Goal: Complete application form

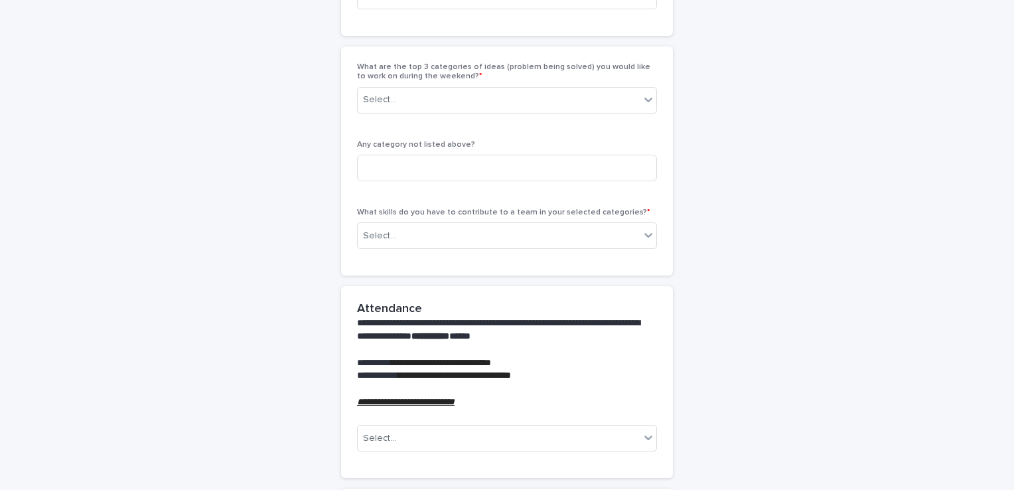
click at [373, 81] on div "What are the top 3 categories of ideas (problem being solved) you would like to…" at bounding box center [507, 93] width 300 height 62
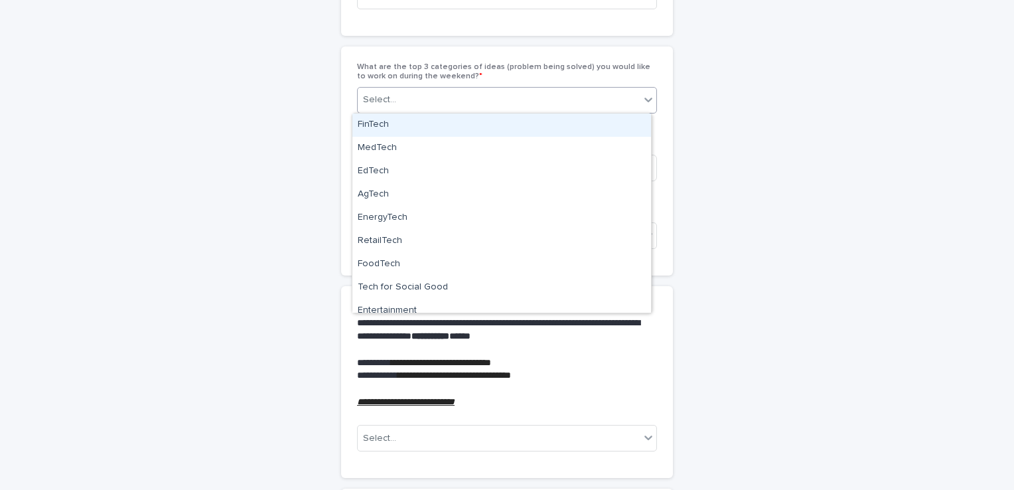
click at [382, 98] on div "Select..." at bounding box center [379, 100] width 33 height 14
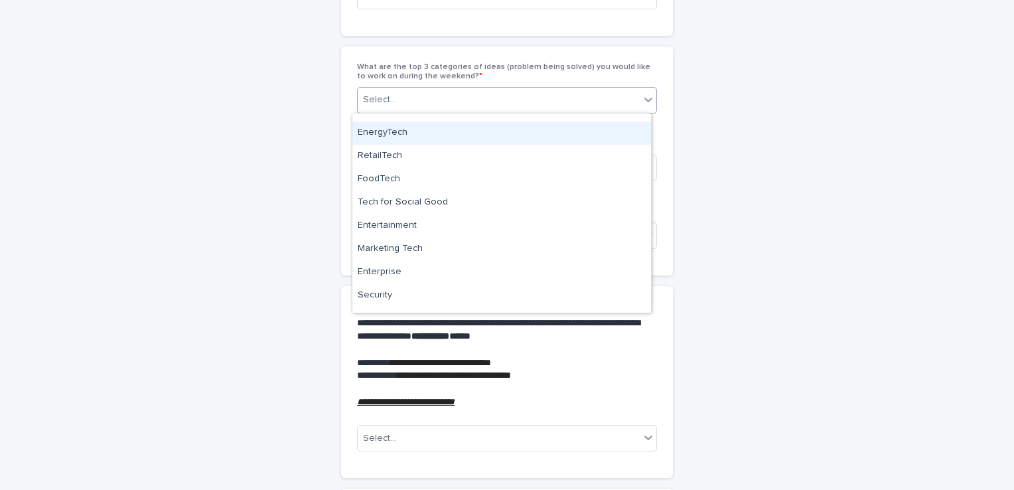
scroll to position [0, 0]
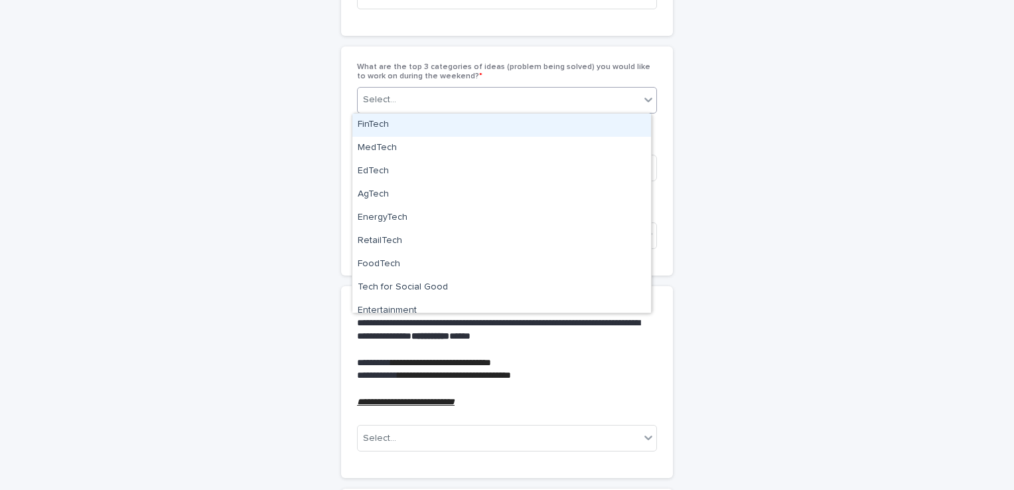
click at [440, 99] on div "Select..." at bounding box center [499, 100] width 282 height 22
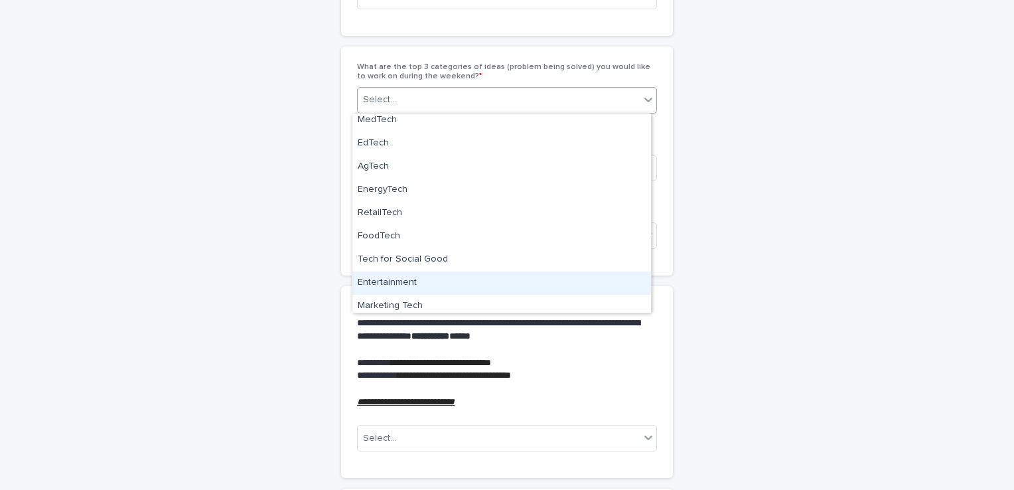
scroll to position [27, 0]
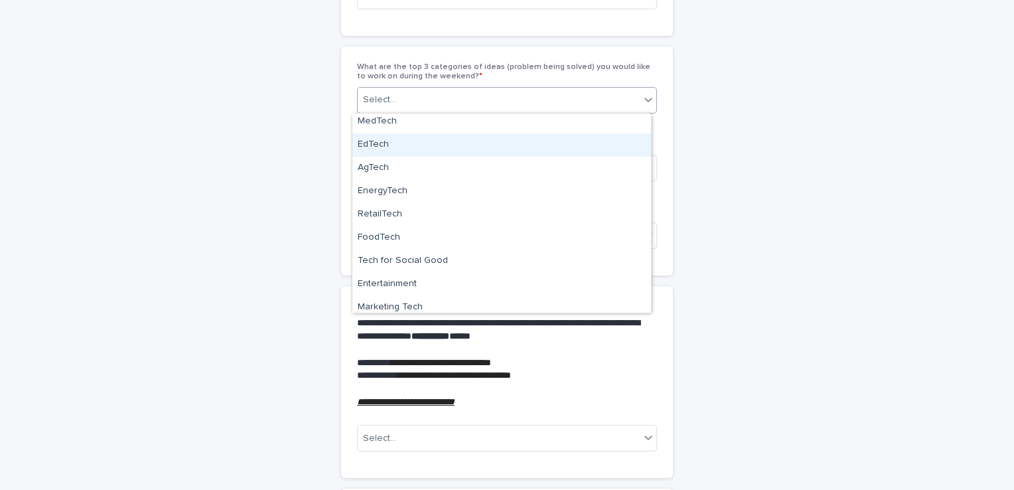
click at [454, 151] on div "EdTech" at bounding box center [501, 144] width 299 height 23
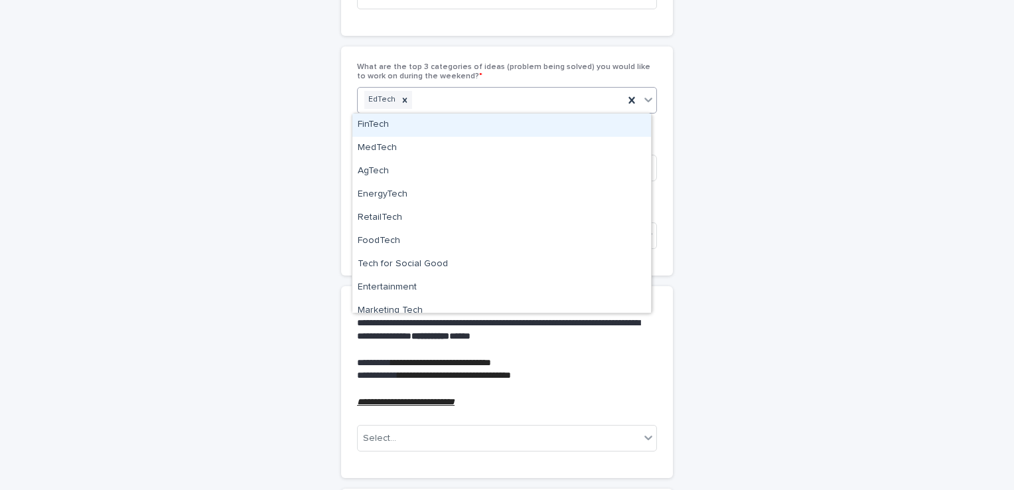
click at [433, 100] on div "EdTech" at bounding box center [491, 99] width 266 height 23
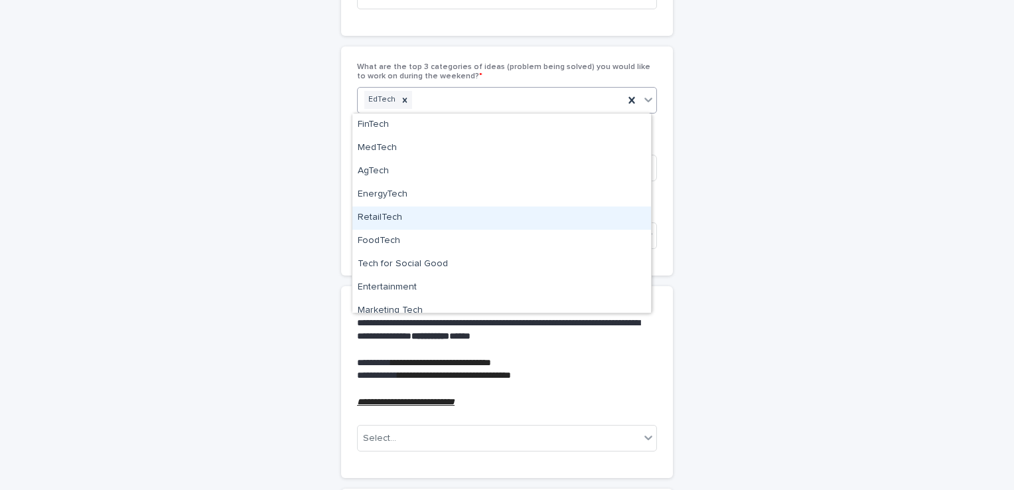
click at [454, 206] on div "RetailTech" at bounding box center [501, 217] width 299 height 23
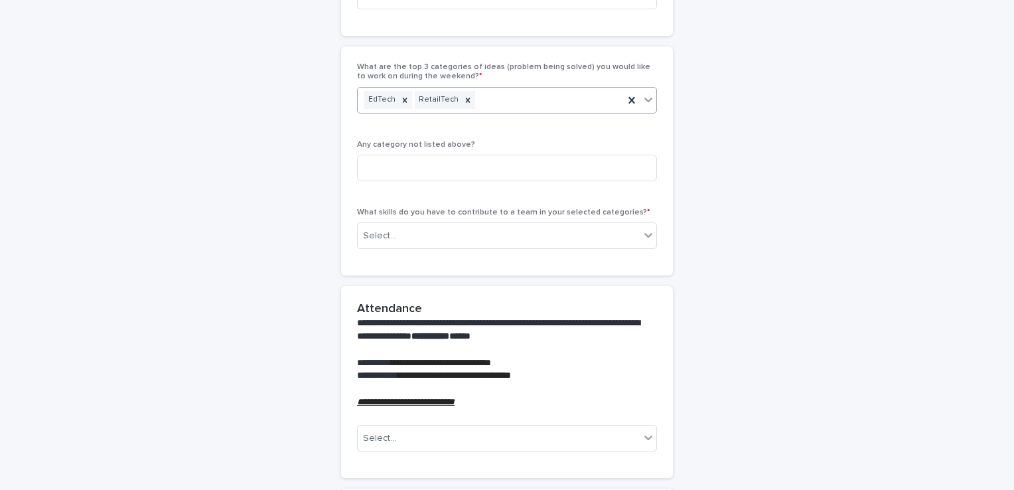
click at [491, 94] on div "EdTech RetailTech" at bounding box center [491, 99] width 266 height 23
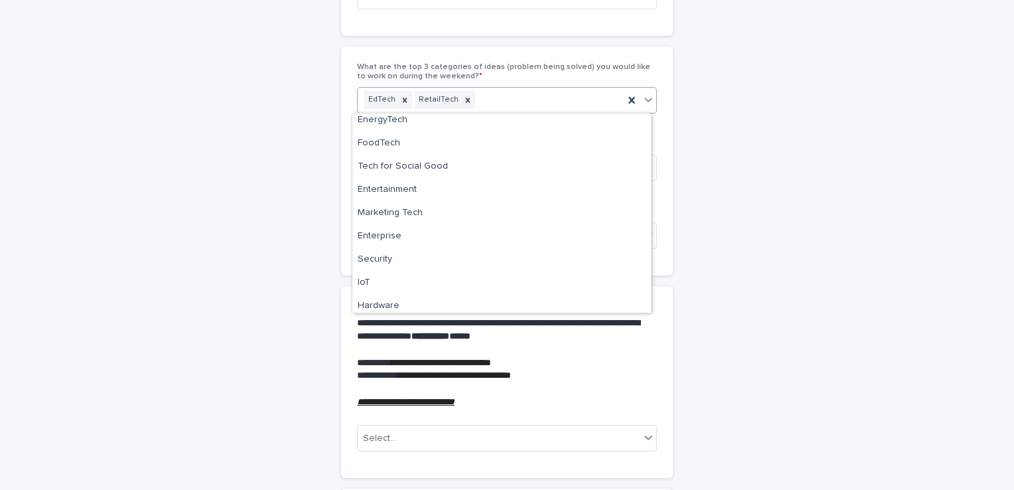
scroll to position [93, 0]
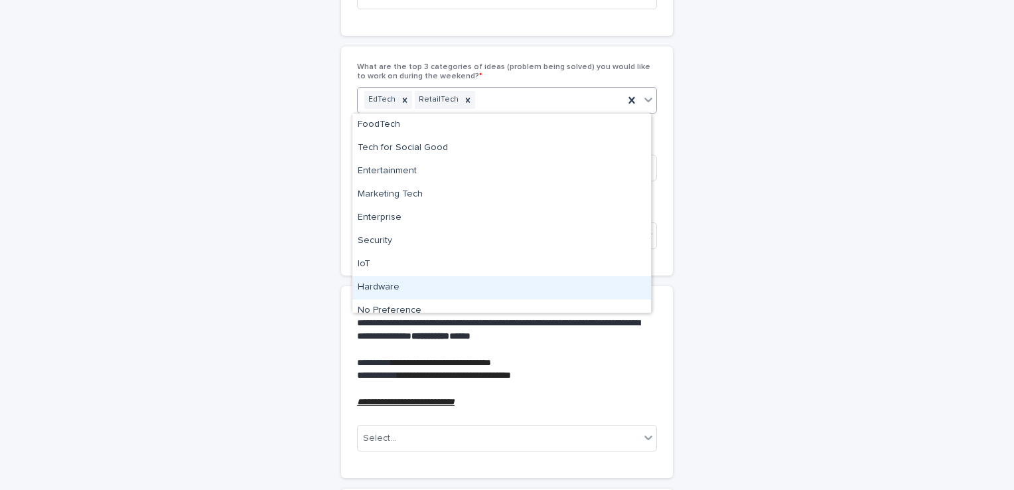
click at [407, 280] on div "Hardware" at bounding box center [501, 287] width 299 height 23
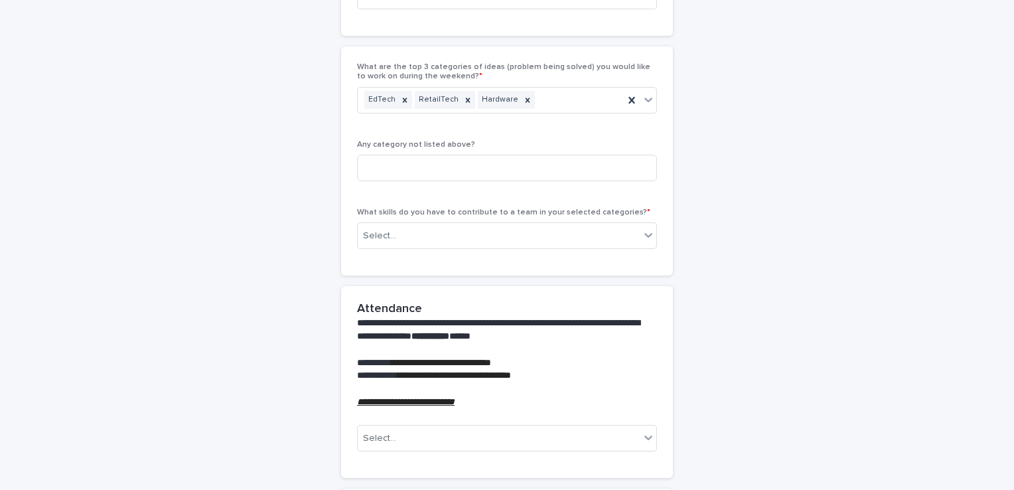
click at [383, 145] on span "Any category not listed above?" at bounding box center [416, 145] width 118 height 8
click at [399, 169] on input at bounding box center [507, 168] width 300 height 27
click at [498, 118] on div "What are the top 3 categories of ideas (problem being solved) you would like to…" at bounding box center [507, 93] width 300 height 62
click at [486, 164] on input at bounding box center [507, 168] width 300 height 27
paste input "**********"
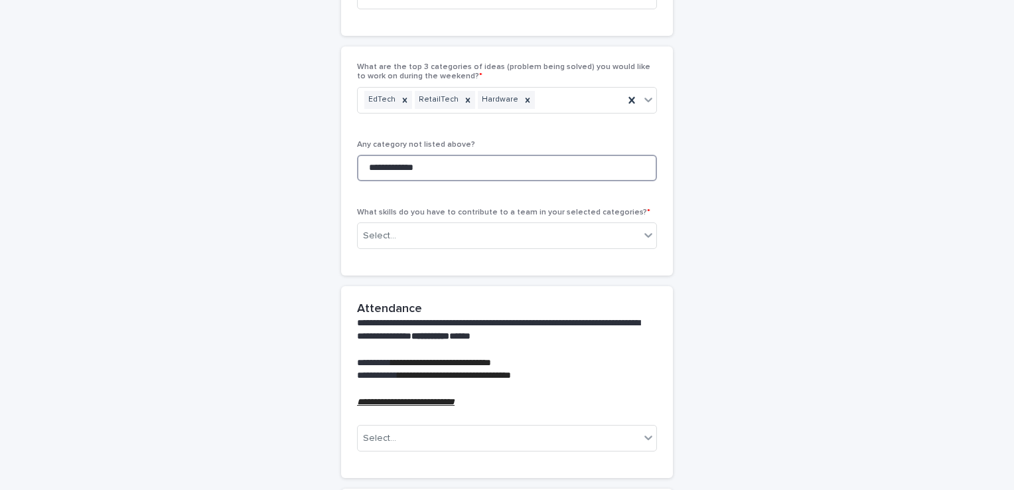
type input "**********"
click at [341, 191] on div "**********" at bounding box center [507, 161] width 332 height 230
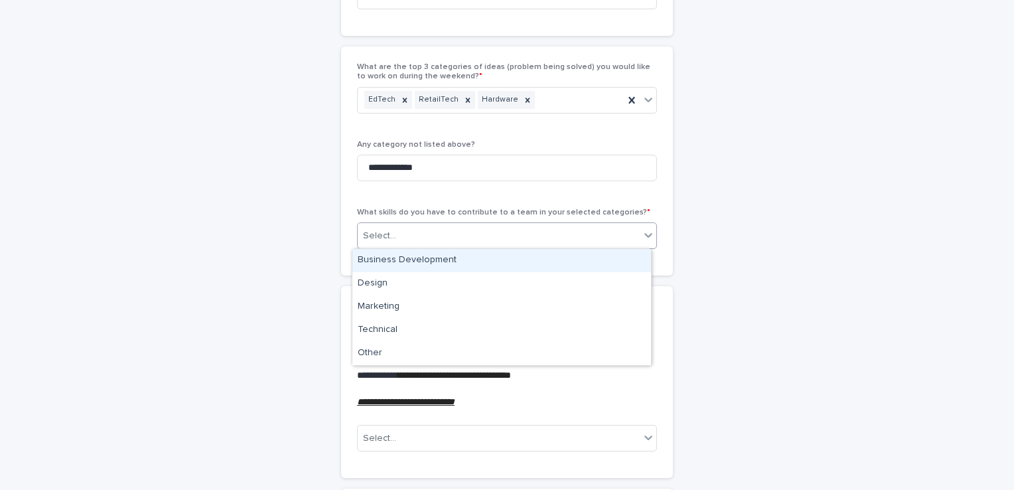
click at [392, 226] on div "Select..." at bounding box center [499, 236] width 282 height 22
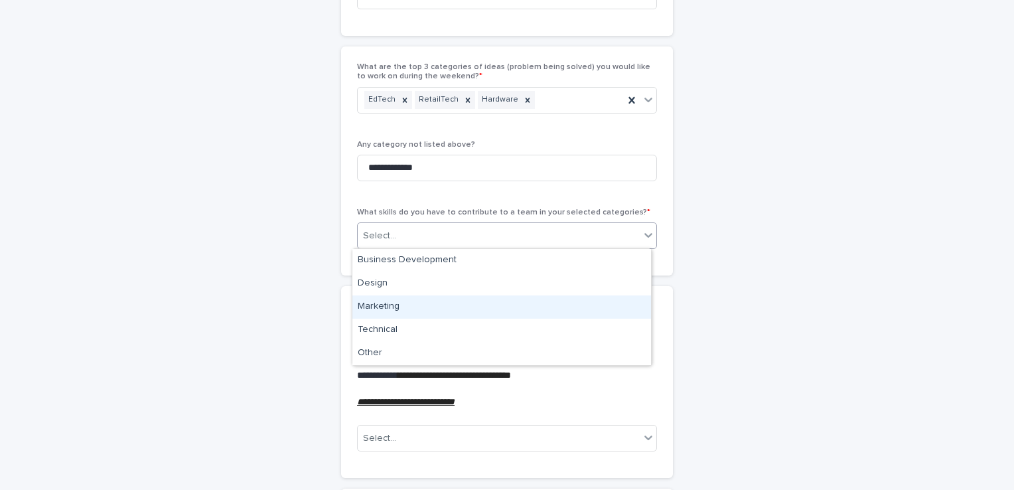
click at [445, 312] on div "Marketing" at bounding box center [501, 306] width 299 height 23
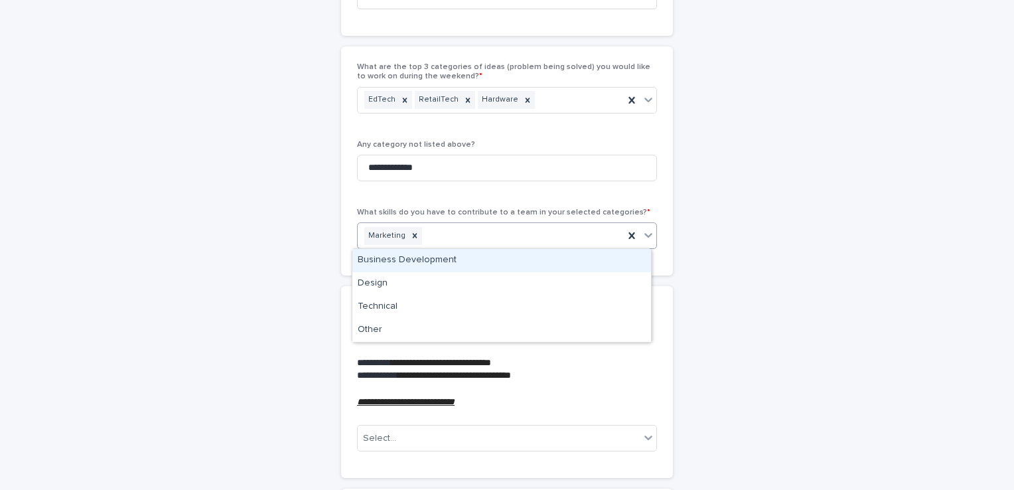
click at [445, 237] on div "Marketing" at bounding box center [491, 235] width 266 height 23
click at [449, 266] on div "Business Development" at bounding box center [501, 260] width 299 height 23
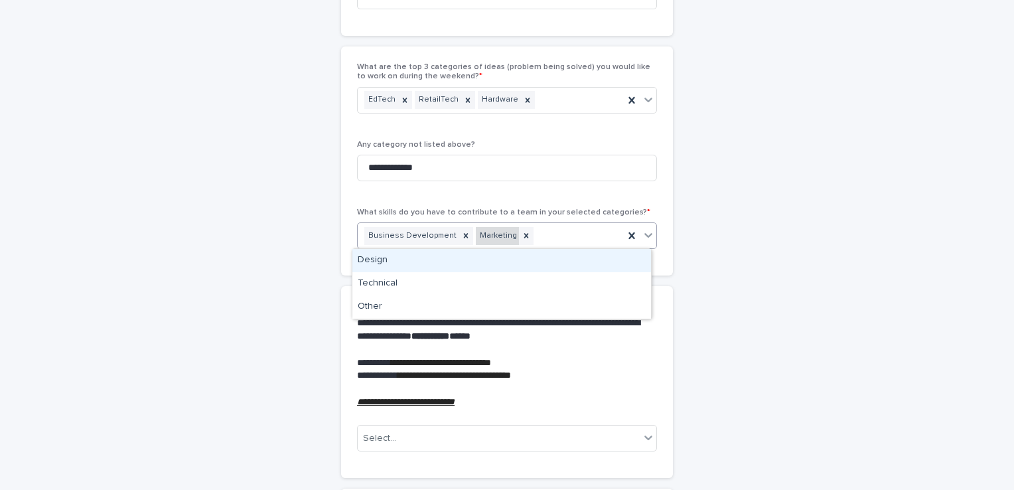
click at [496, 229] on div "Marketing" at bounding box center [497, 236] width 43 height 18
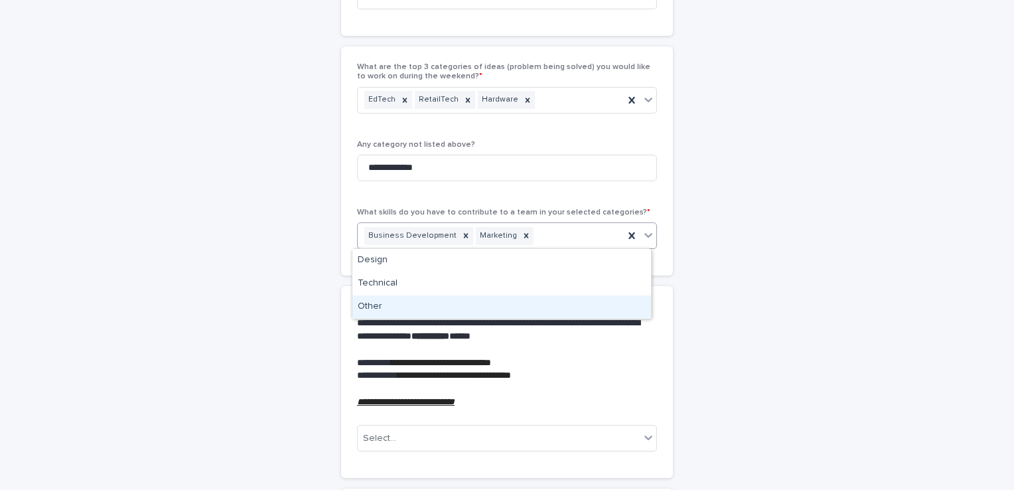
click at [529, 305] on div "Other" at bounding box center [501, 306] width 299 height 23
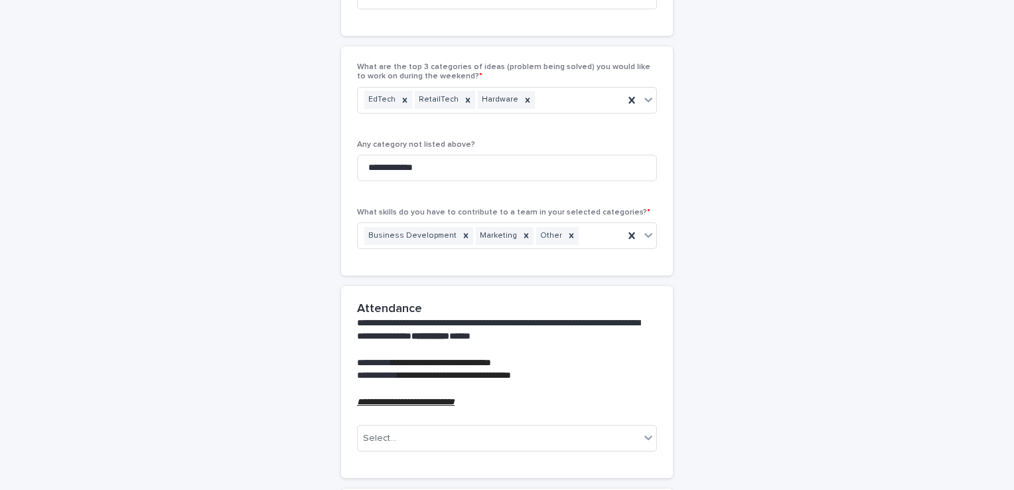
click at [678, 269] on div "**********" at bounding box center [507, 338] width 650 height 1093
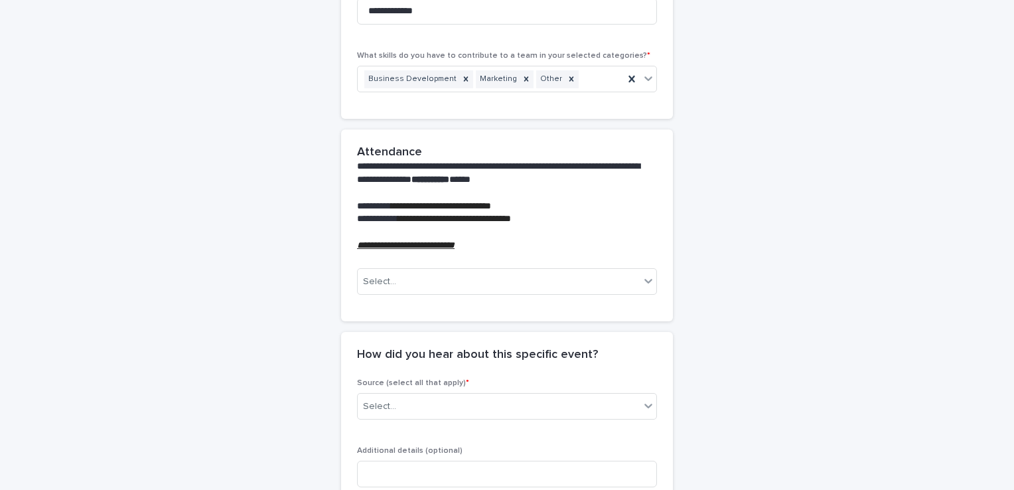
scroll to position [411, 0]
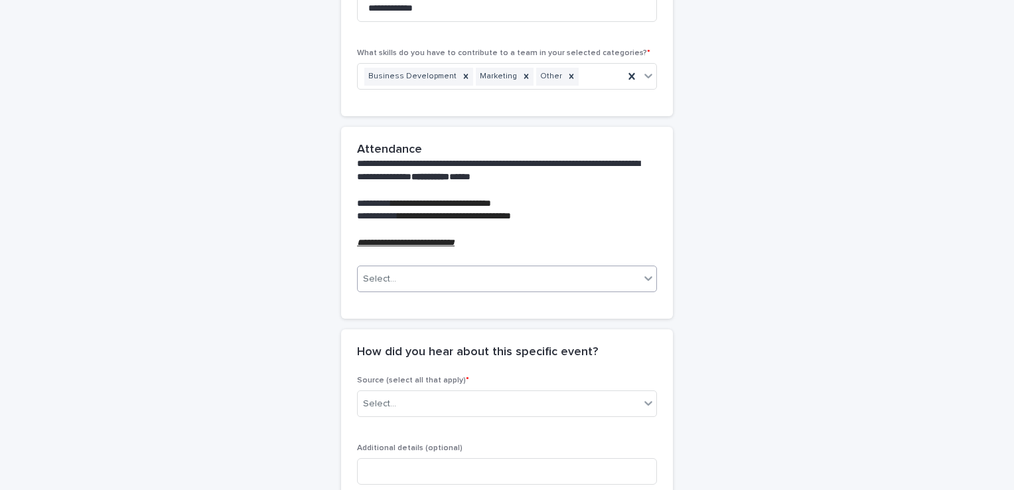
click at [508, 280] on div "Select..." at bounding box center [499, 279] width 282 height 22
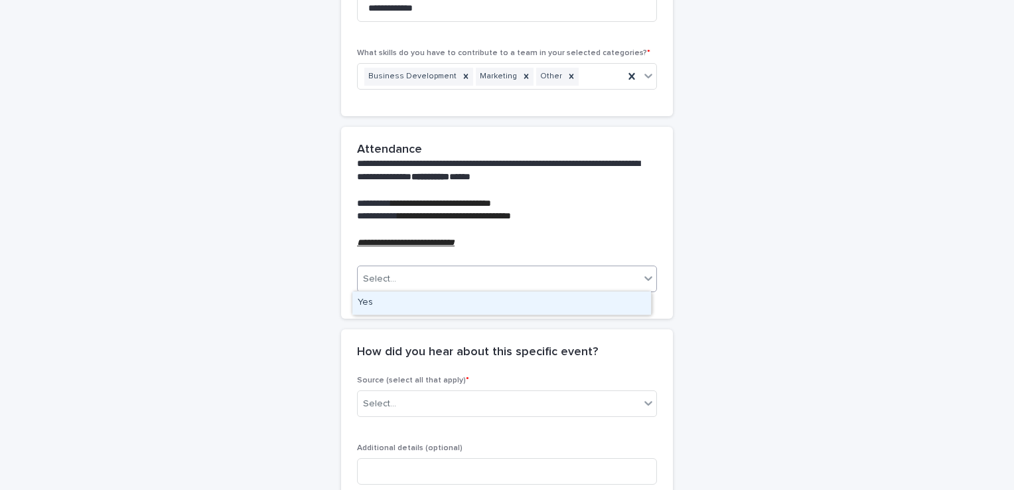
click at [514, 300] on div "Yes" at bounding box center [501, 302] width 299 height 23
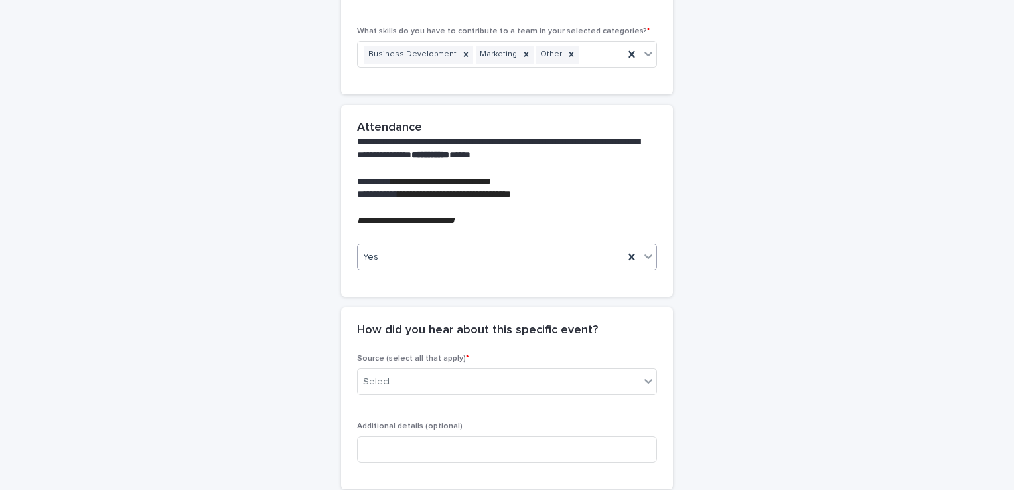
click at [707, 300] on div "**********" at bounding box center [507, 157] width 650 height 1093
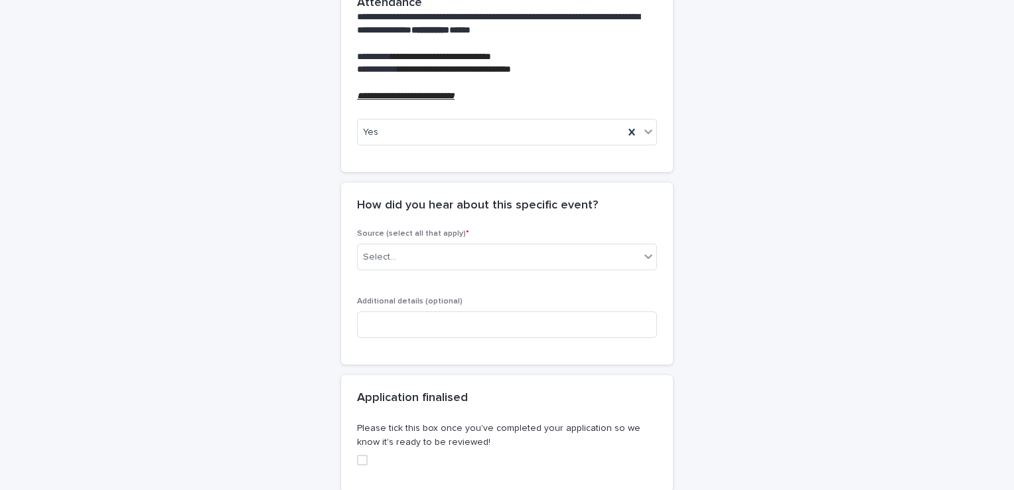
scroll to position [597, 0]
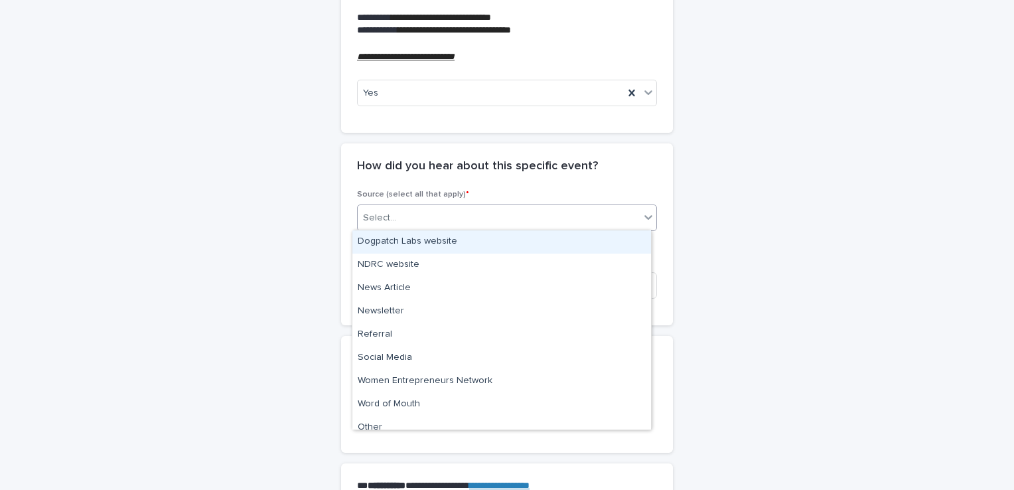
click at [517, 216] on div "Select..." at bounding box center [499, 218] width 282 height 22
click at [433, 212] on div "Select..." at bounding box center [499, 218] width 282 height 22
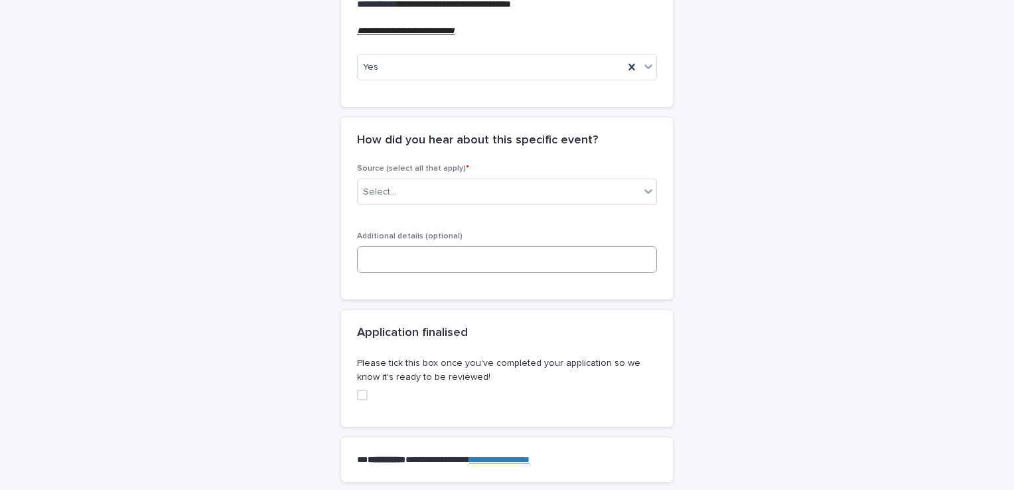
scroll to position [624, 0]
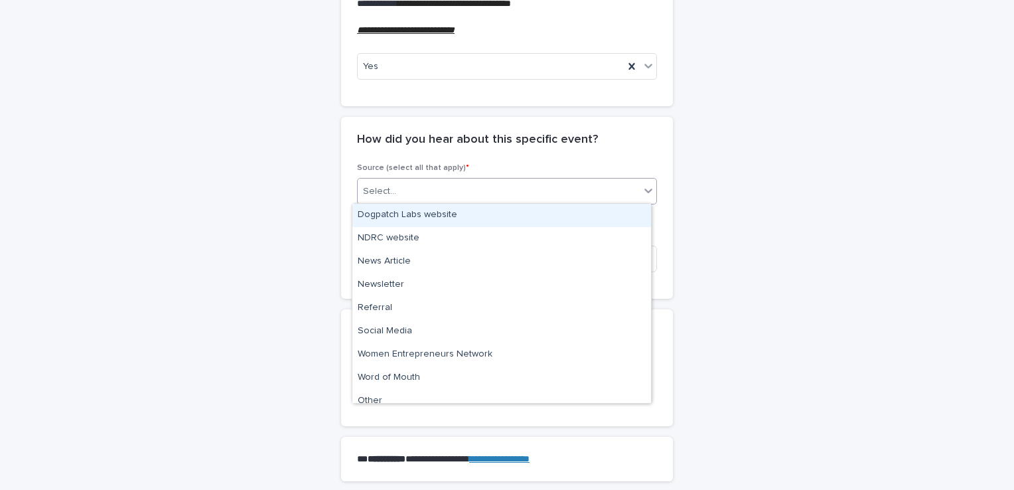
click at [523, 195] on div "Select..." at bounding box center [499, 191] width 282 height 22
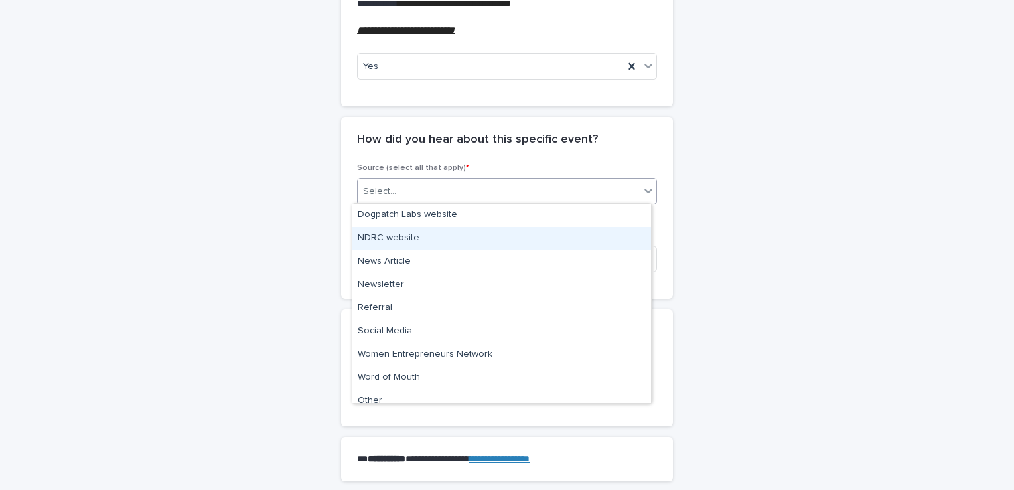
scroll to position [10, 0]
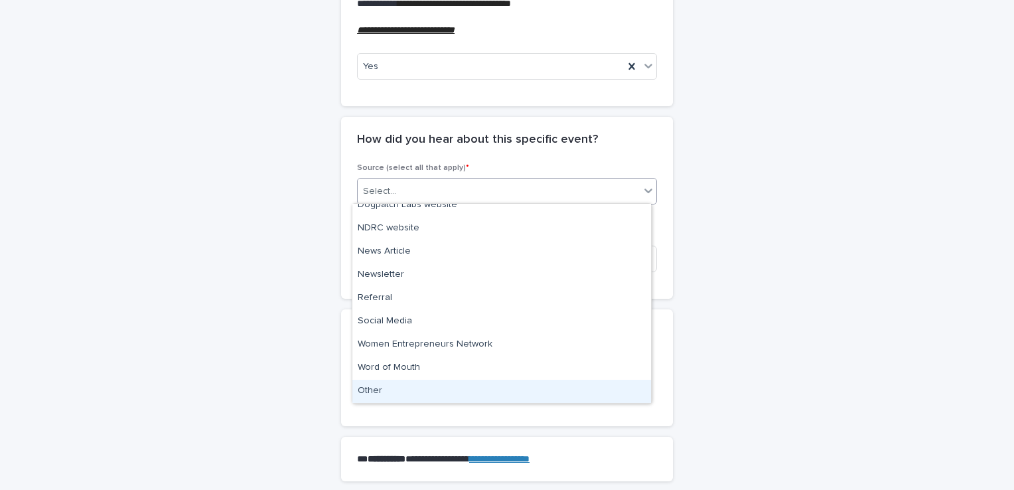
click at [472, 395] on div "Other" at bounding box center [501, 390] width 299 height 23
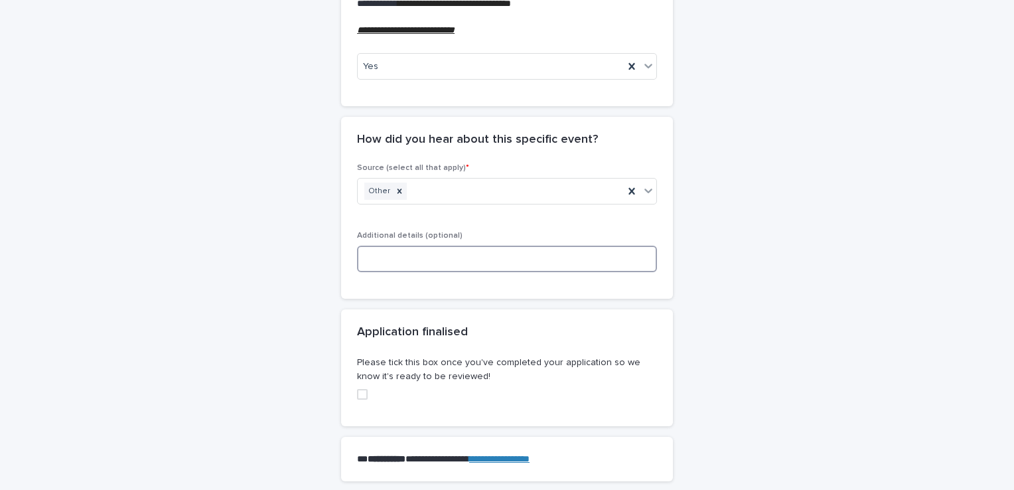
click at [435, 256] on input at bounding box center [507, 258] width 300 height 27
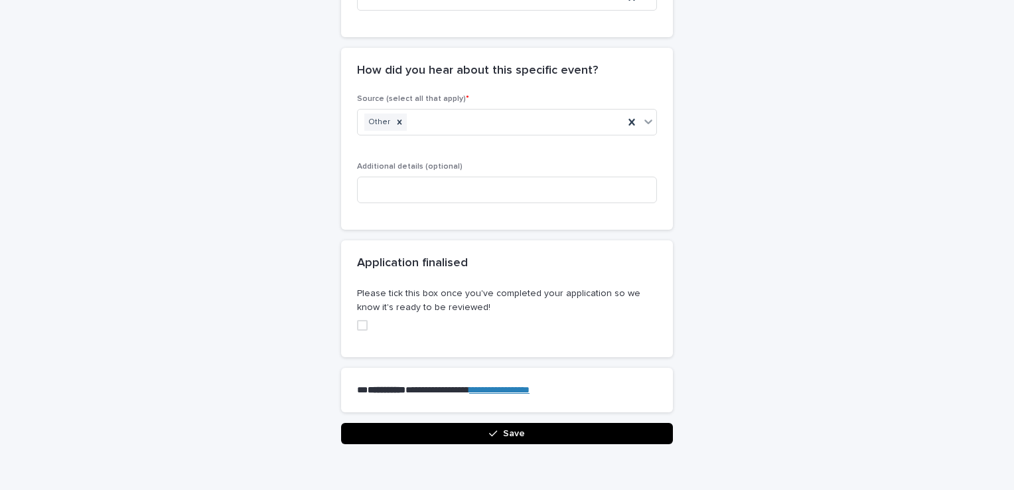
scroll to position [749, 0]
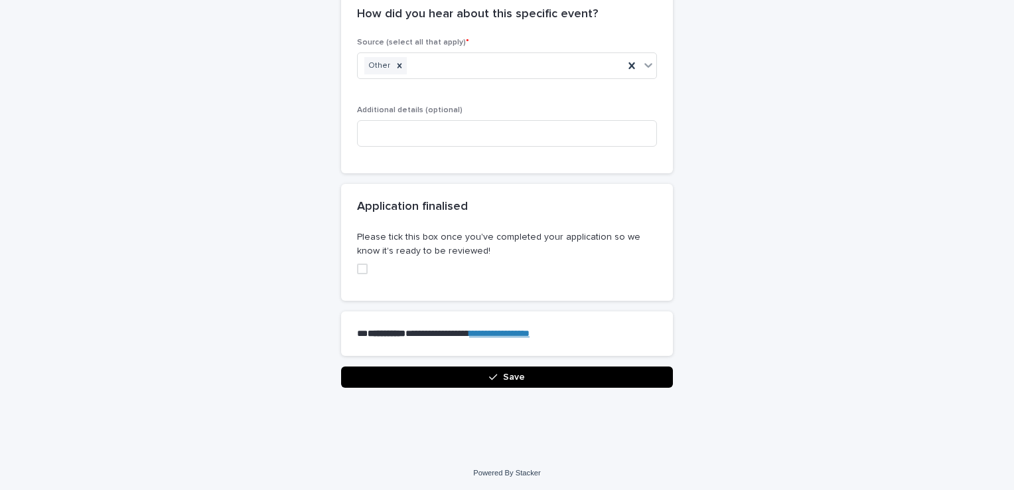
click at [357, 263] on span at bounding box center [362, 268] width 11 height 11
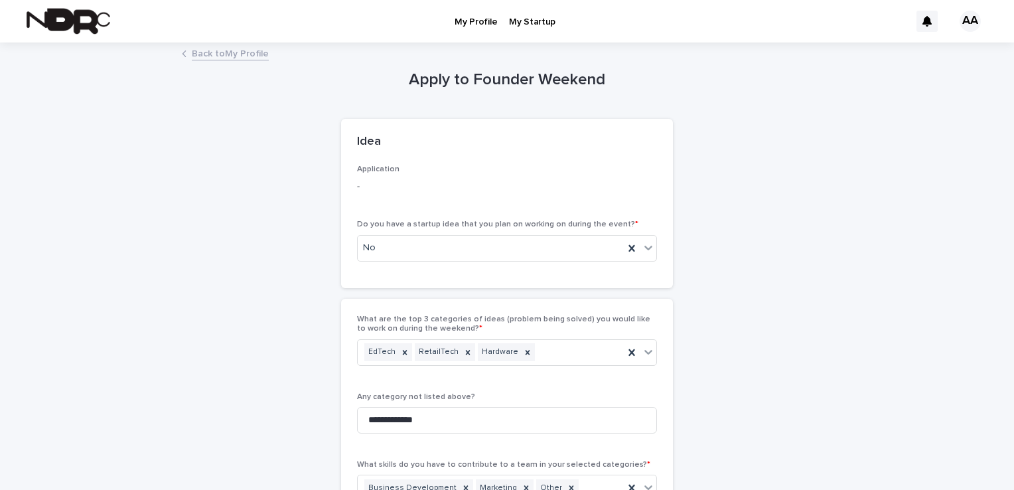
scroll to position [44, 0]
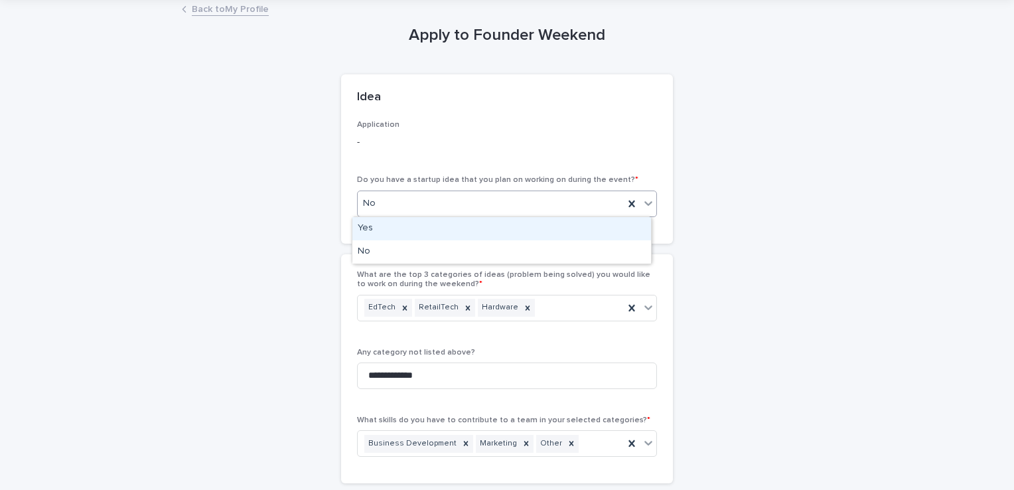
click at [421, 198] on div "No" at bounding box center [491, 203] width 266 height 22
click at [414, 229] on div "Yes" at bounding box center [501, 228] width 299 height 23
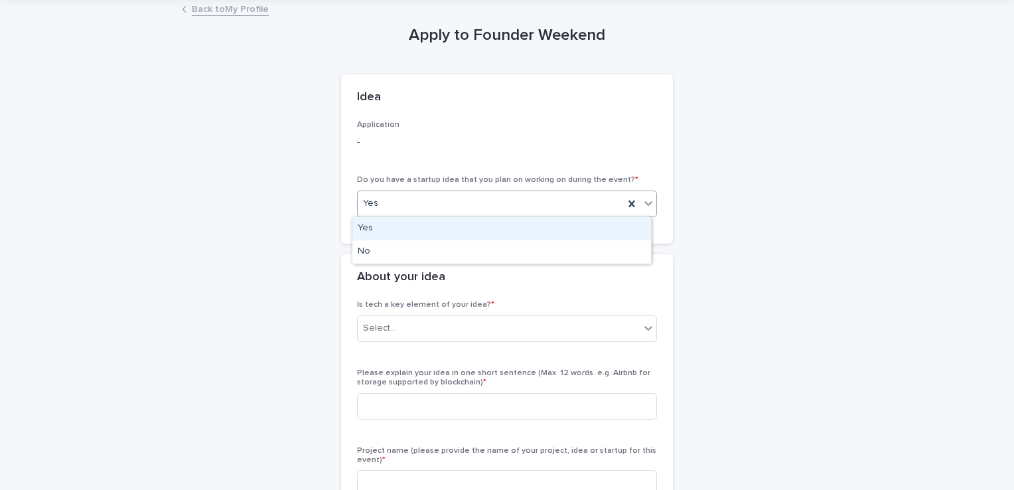
click at [438, 206] on div "Yes" at bounding box center [491, 203] width 266 height 22
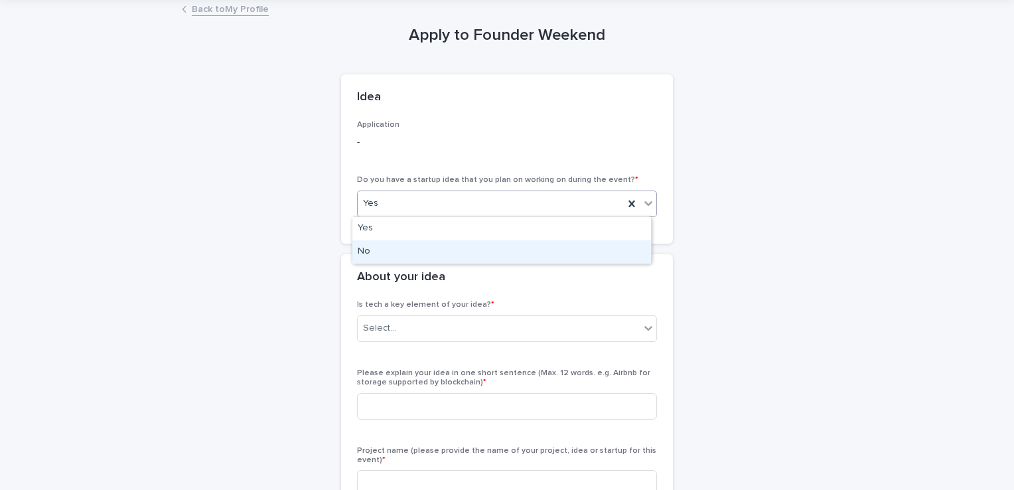
click at [435, 245] on div "No" at bounding box center [501, 251] width 299 height 23
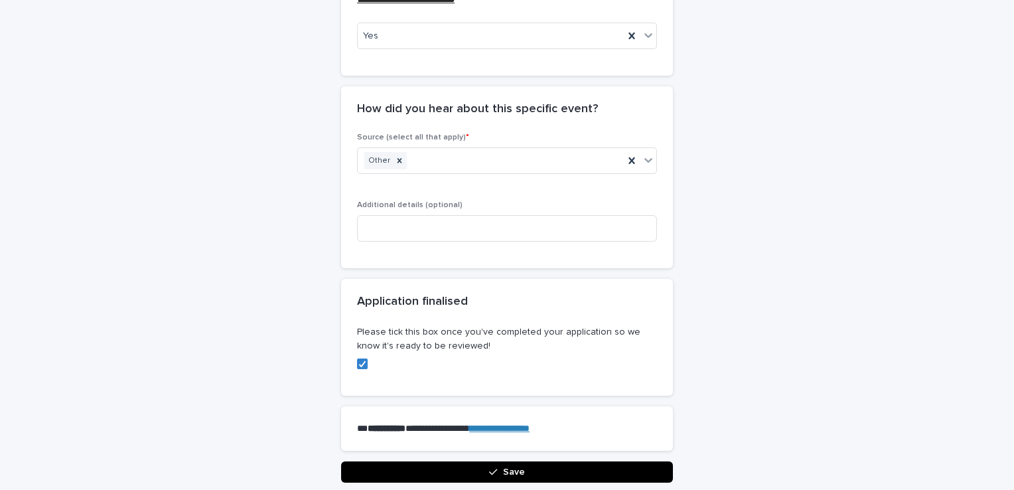
scroll to position [666, 0]
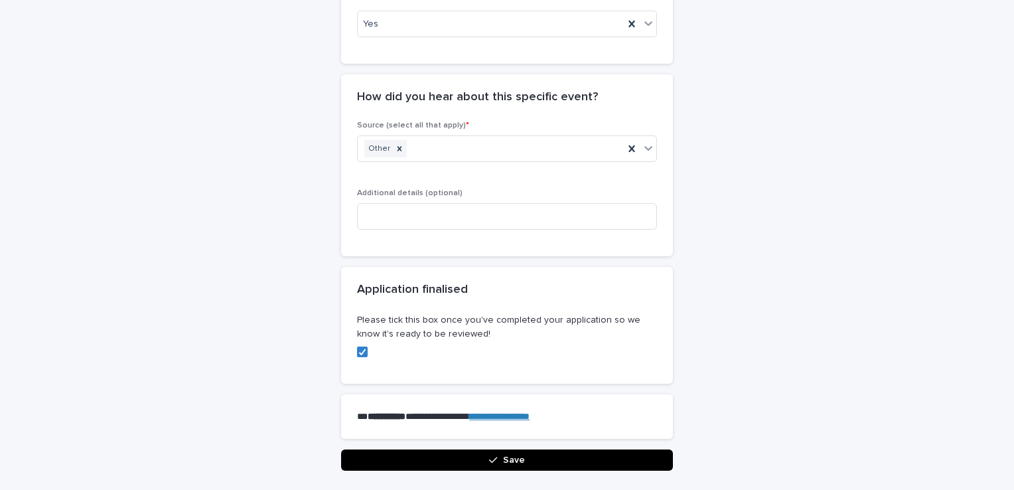
click at [549, 455] on button "Save" at bounding box center [507, 459] width 332 height 21
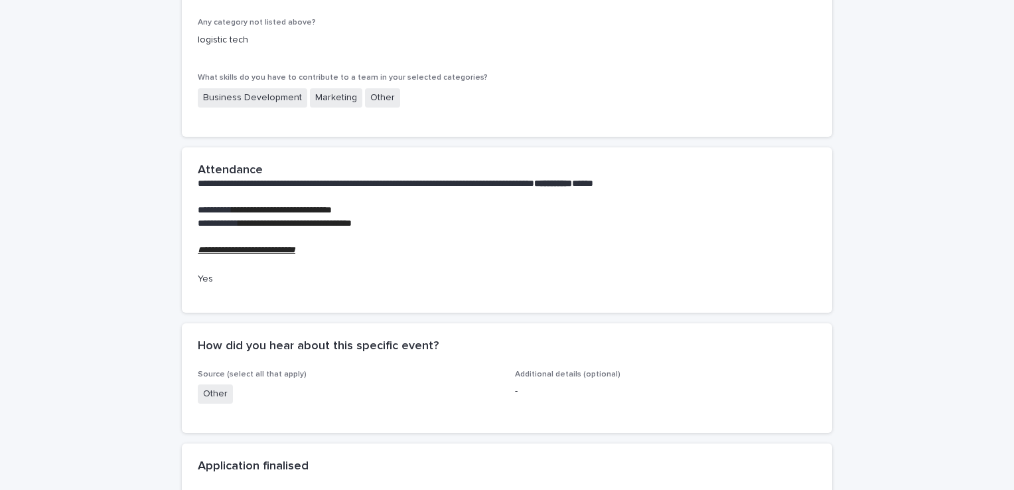
scroll to position [0, 0]
